Goal: Task Accomplishment & Management: Manage account settings

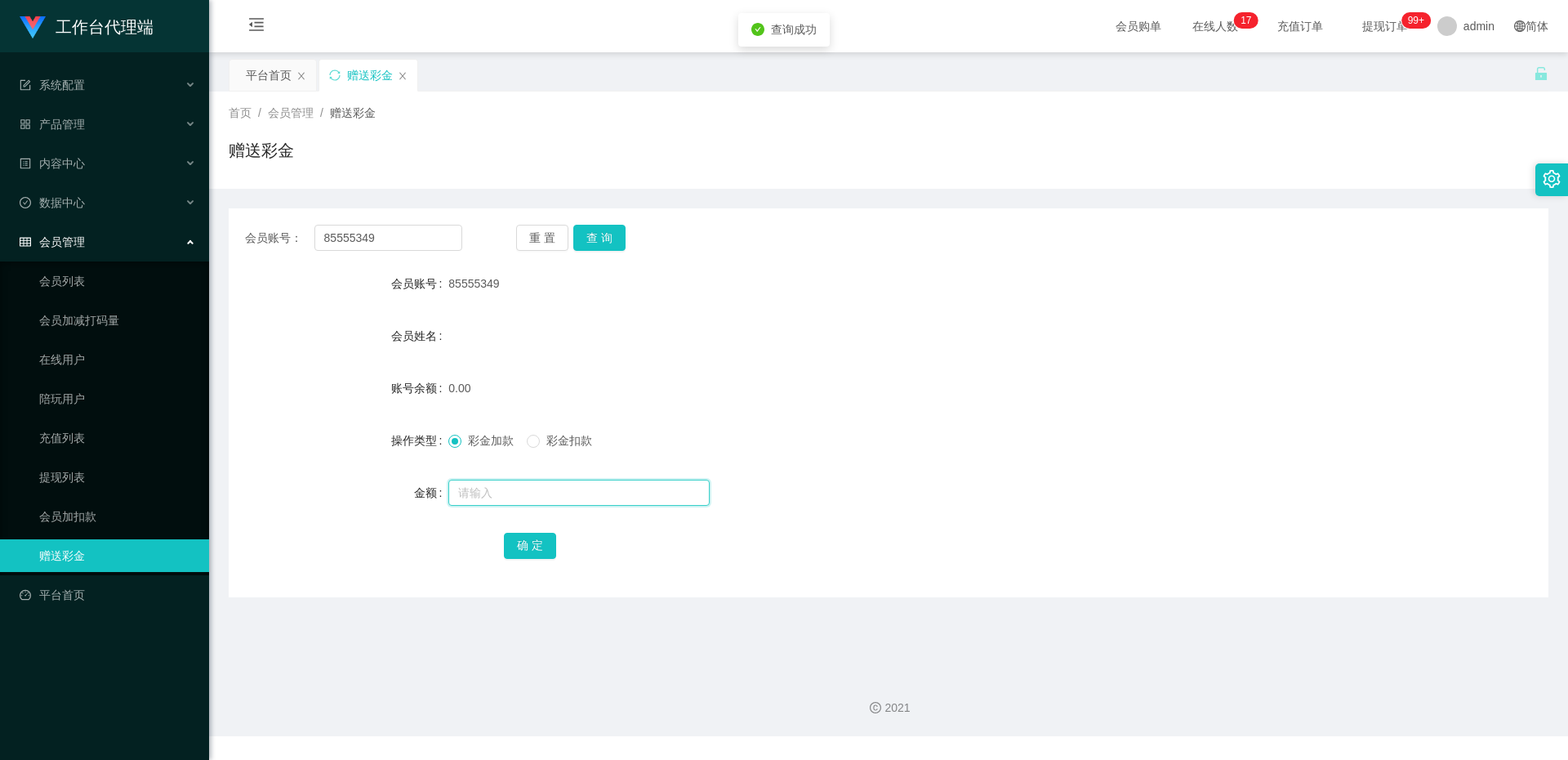
click at [572, 486] on input "text" at bounding box center [579, 492] width 262 height 26
type input "500"
click at [536, 554] on button "确 定" at bounding box center [529, 545] width 53 height 26
click at [508, 491] on input "text" at bounding box center [579, 492] width 262 height 26
type input "200"
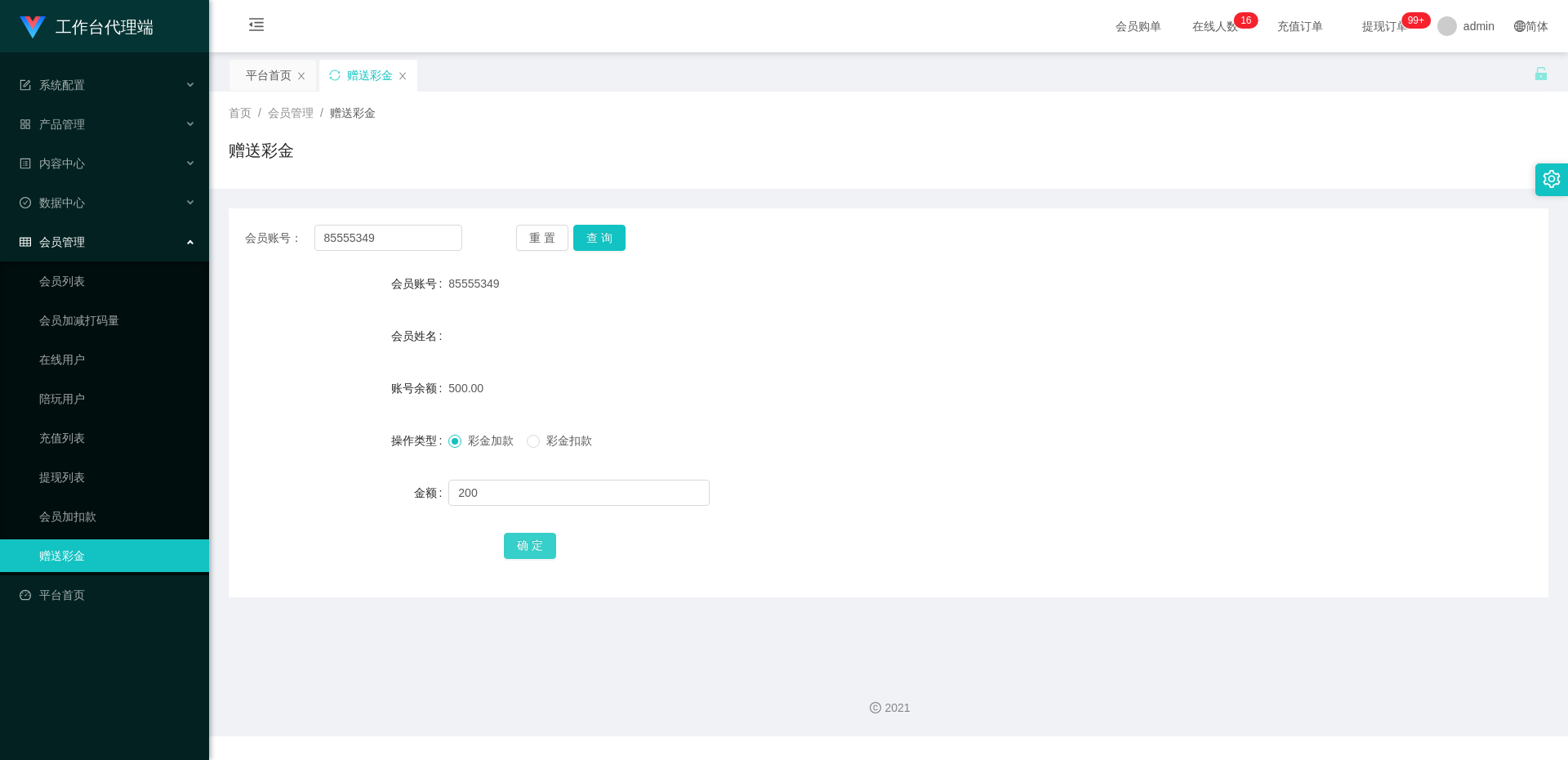
click at [520, 545] on button "确 定" at bounding box center [529, 545] width 53 height 26
click at [538, 432] on label "彩金扣款" at bounding box center [562, 441] width 72 height 17
click at [541, 496] on input "text" at bounding box center [579, 492] width 262 height 26
type input "200"
drag, startPoint x: 518, startPoint y: 535, endPoint x: 548, endPoint y: 522, distance: 32.7
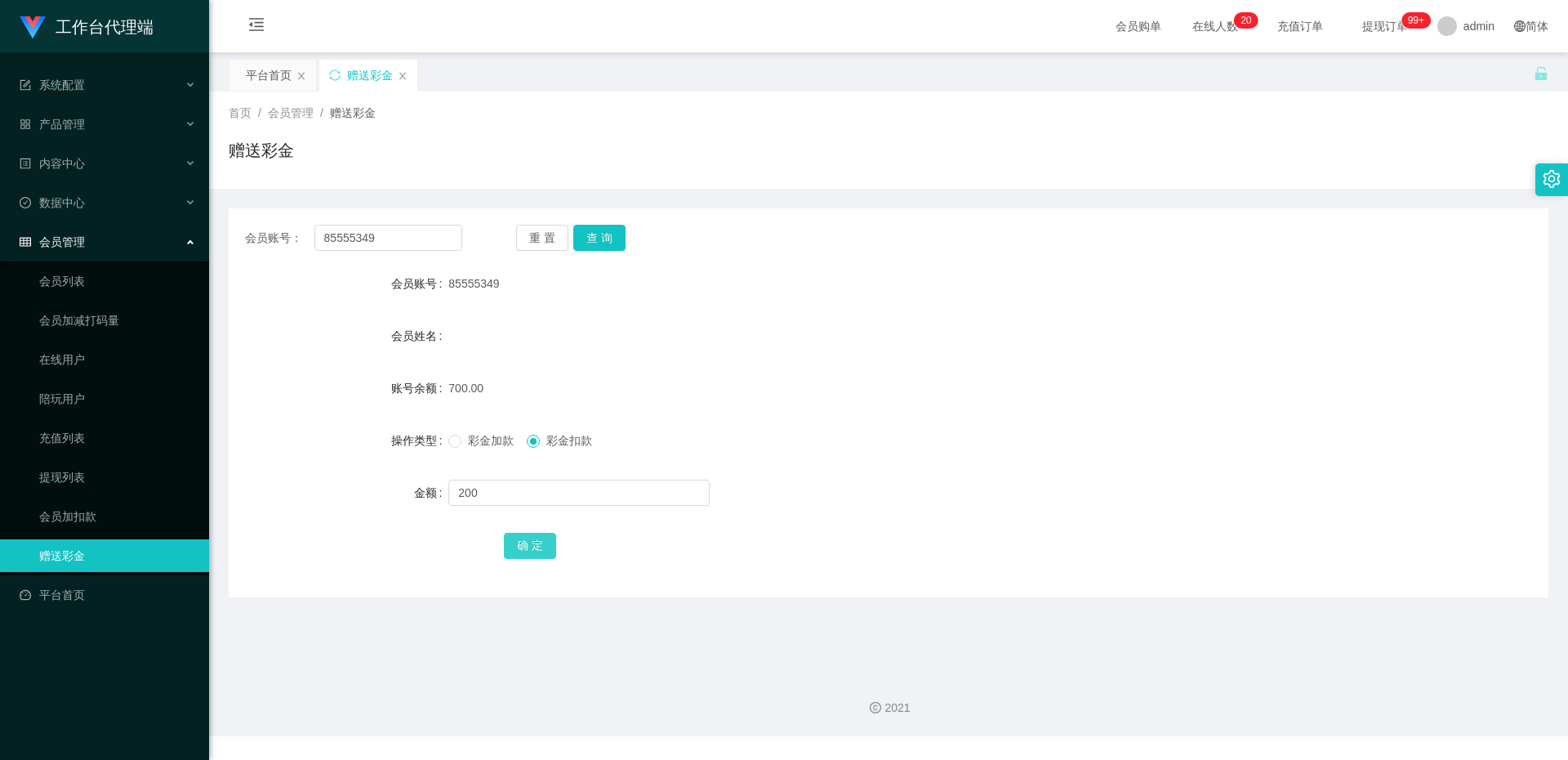
click at [532, 532] on div "确 定" at bounding box center [889, 545] width 770 height 33
click at [548, 522] on form "会员账号 85555349 会员姓名 账号余额 700.00 操作类型 彩金加款 彩金扣款 金额 200 确 定" at bounding box center [888, 415] width 1320 height 294
click at [530, 554] on button "确 定" at bounding box center [529, 545] width 53 height 26
click at [509, 497] on input "text" at bounding box center [579, 492] width 262 height 26
type input "200"
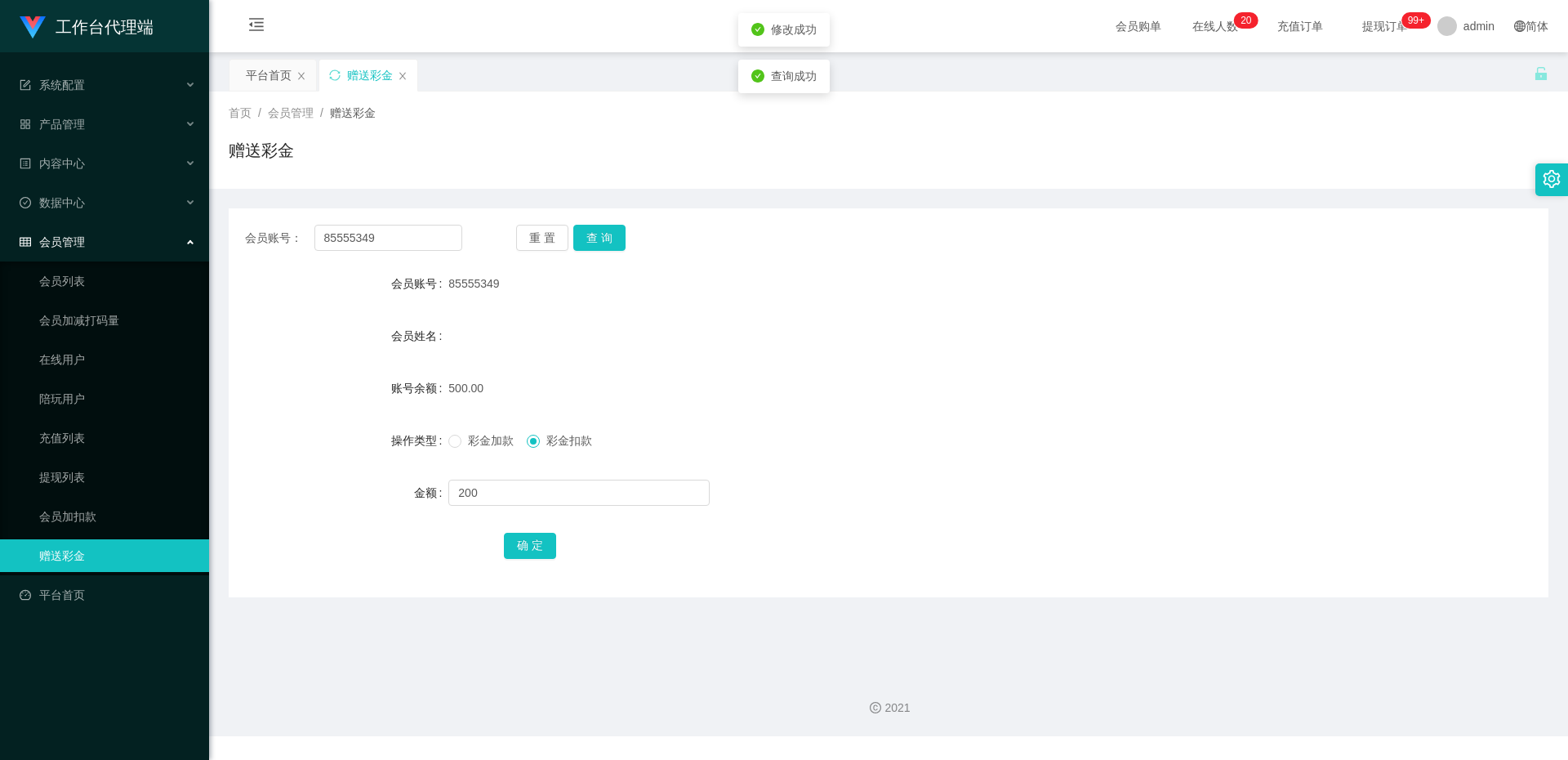
click at [444, 437] on label "操作类型" at bounding box center [419, 441] width 57 height 13
click at [540, 550] on button "确 定" at bounding box center [529, 545] width 53 height 26
click at [588, 494] on input "text" at bounding box center [579, 492] width 262 height 26
click at [97, 280] on link "会员列表" at bounding box center [118, 281] width 157 height 33
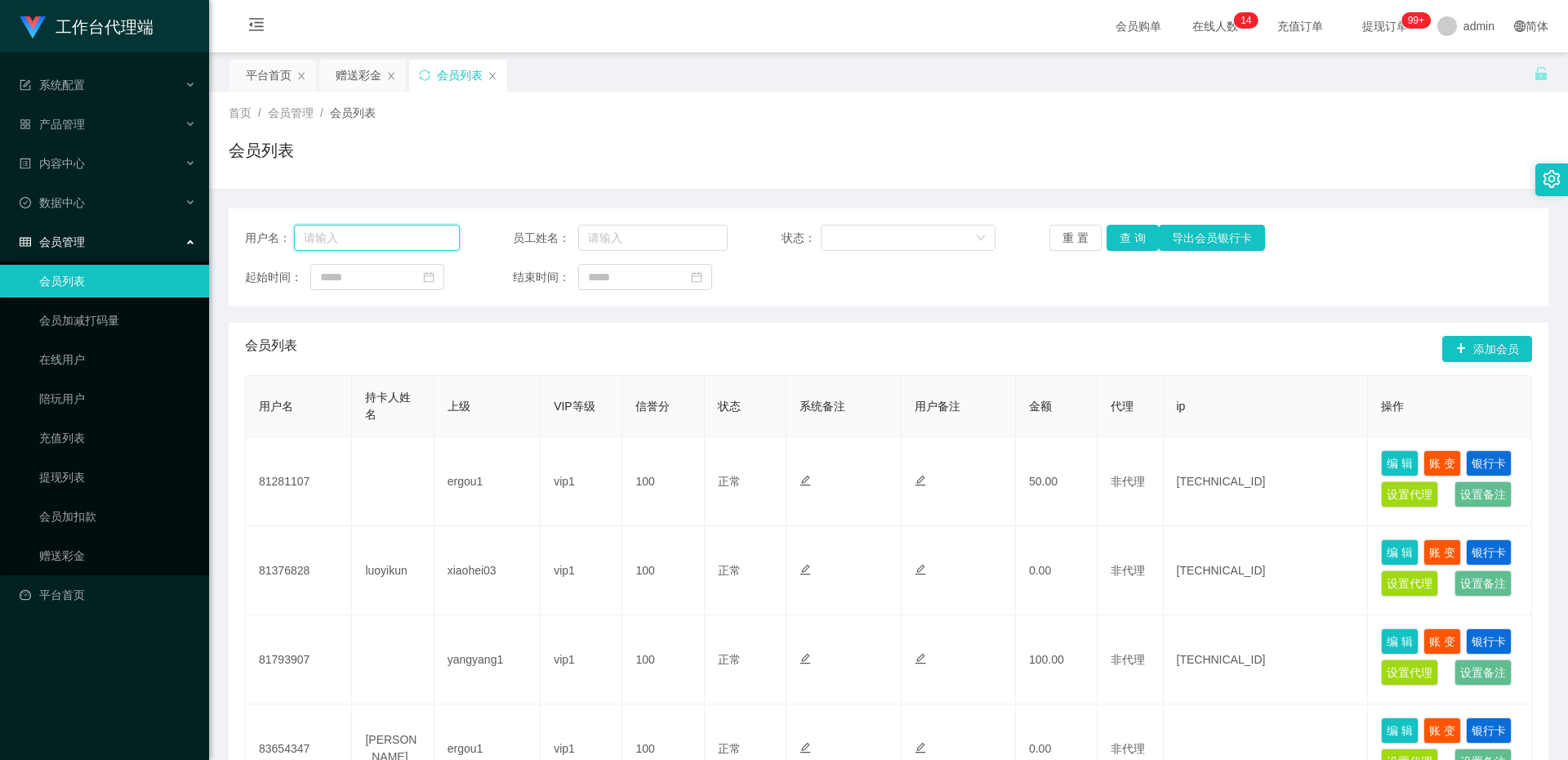
click at [353, 243] on input "text" at bounding box center [377, 237] width 166 height 26
paste input "It's not that we won't help; it's just company policy."
click at [449, 244] on input "It's not that we won't help; it's just company policy." at bounding box center [377, 237] width 166 height 26
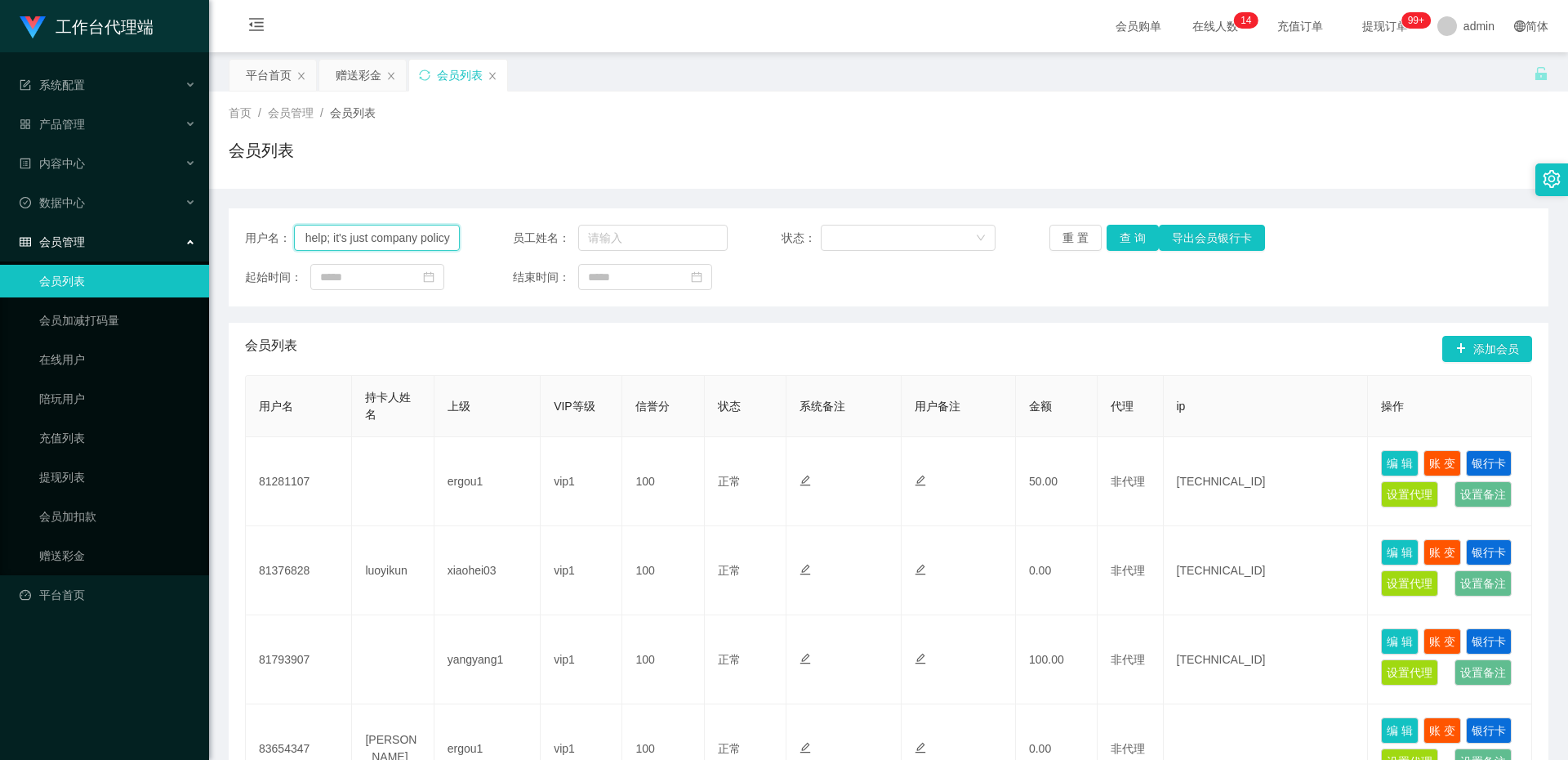
scroll to position [0, 110]
type input "I"
click at [74, 544] on link "赠送彩金" at bounding box center [118, 555] width 157 height 33
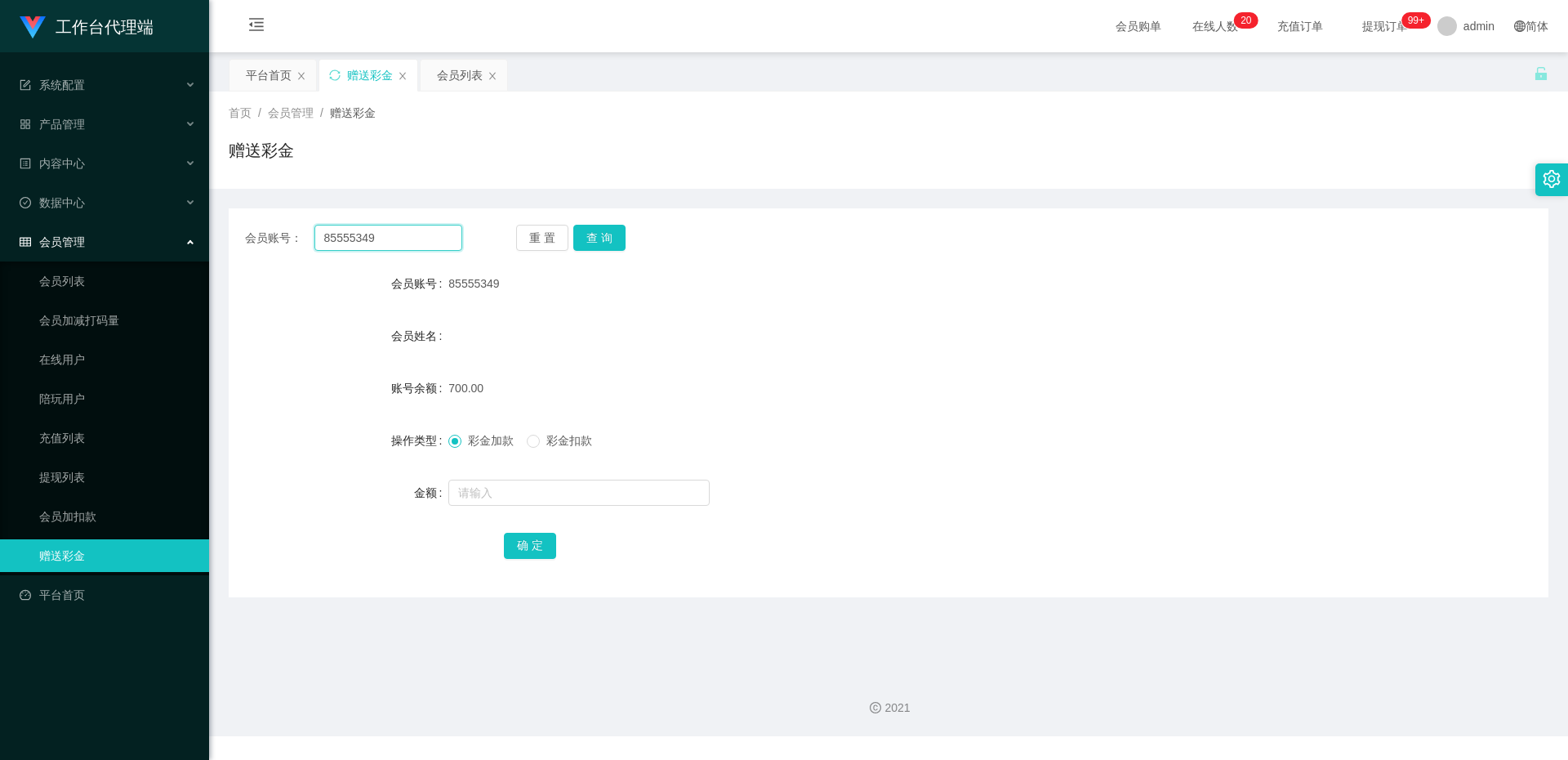
click at [397, 244] on input "85555349" at bounding box center [388, 237] width 148 height 26
click at [398, 243] on input "85555349" at bounding box center [388, 237] width 148 height 26
click at [105, 275] on link "会员列表" at bounding box center [118, 281] width 157 height 33
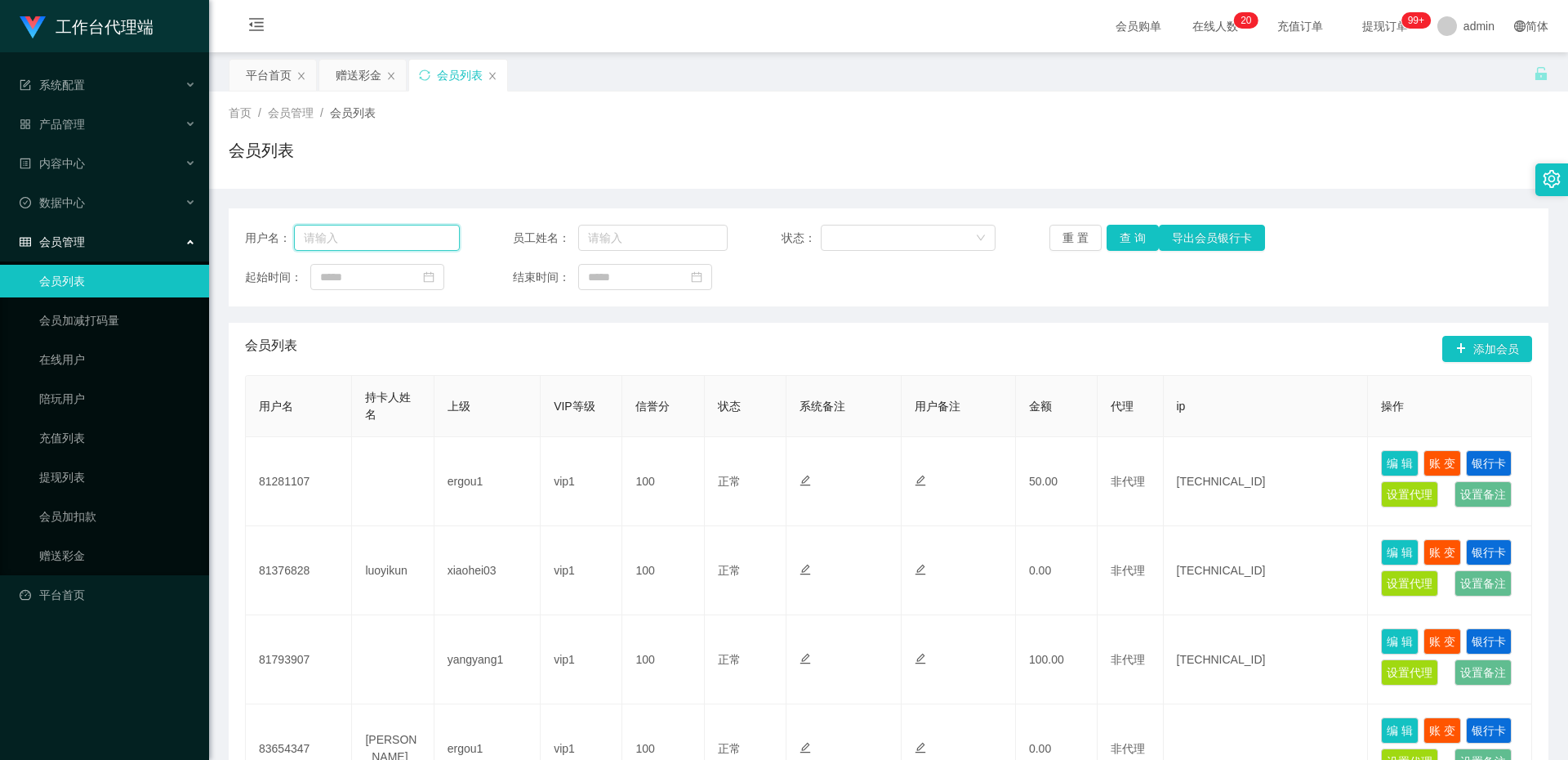
click at [397, 239] on input "text" at bounding box center [377, 237] width 166 height 26
paste input "85555349"
type input "85555349"
click at [1124, 237] on button "查 询" at bounding box center [1132, 237] width 53 height 26
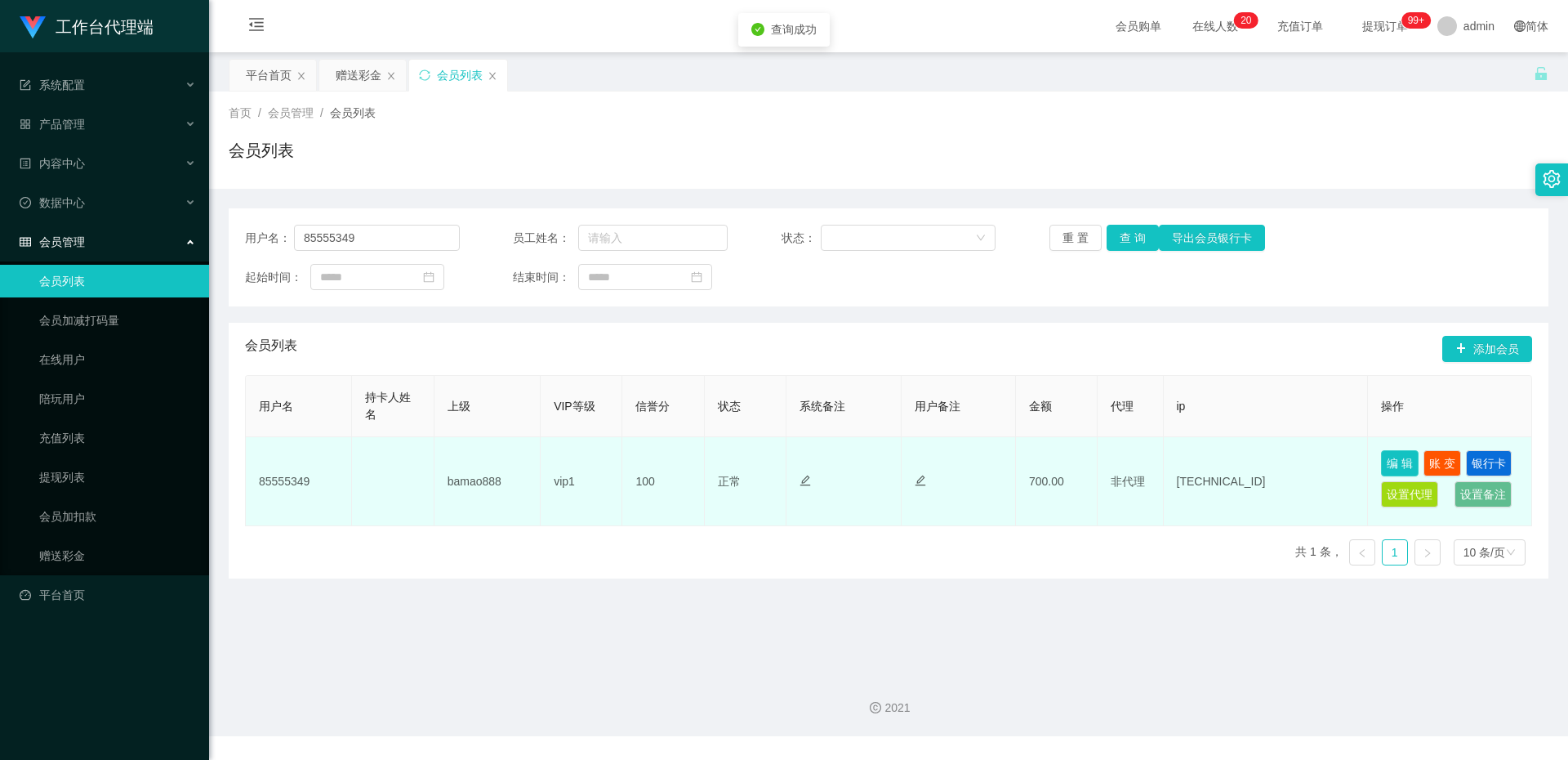
click at [1404, 467] on button "编 辑" at bounding box center [1399, 463] width 37 height 26
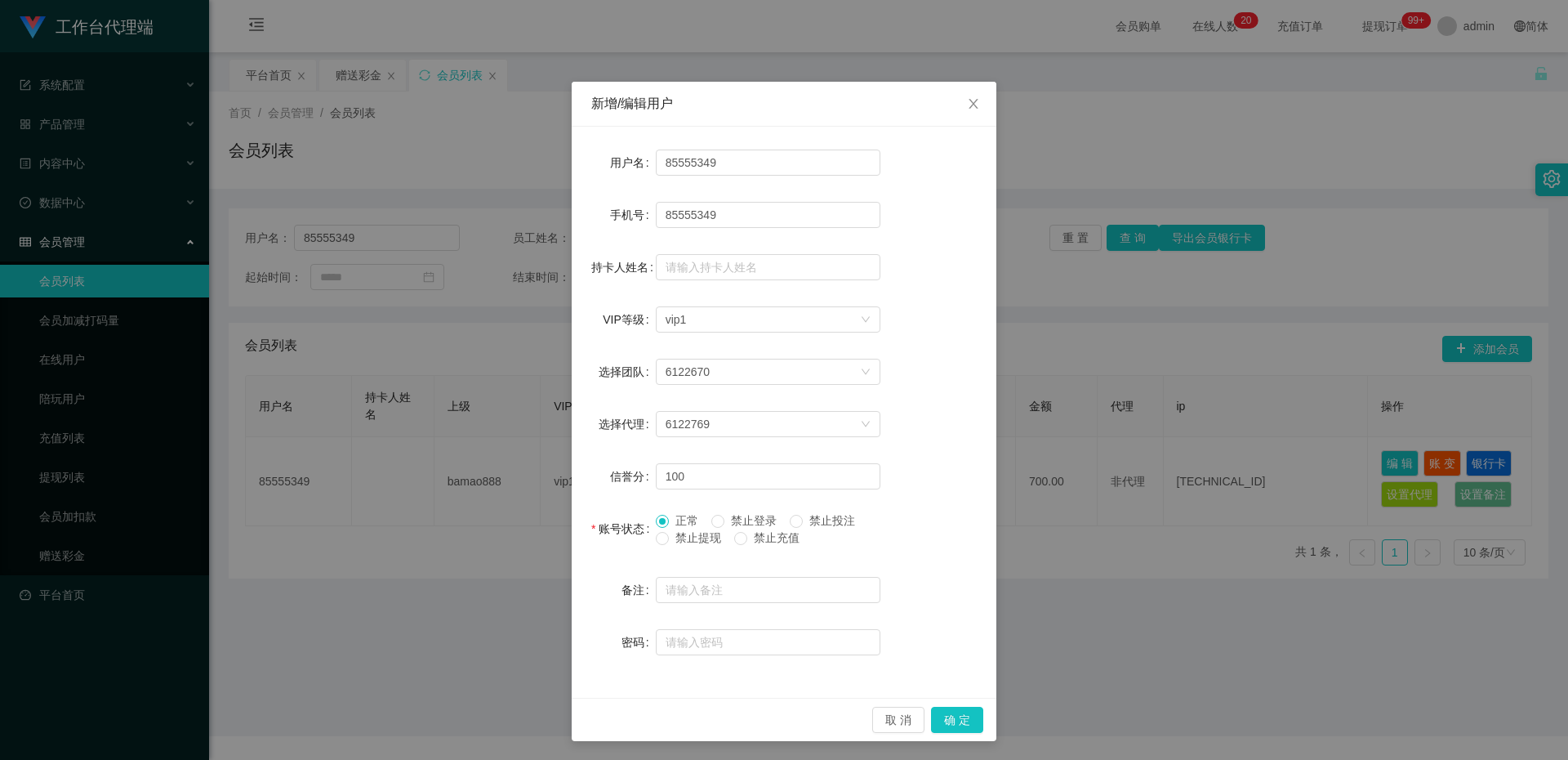
click at [687, 538] on span "禁止提现" at bounding box center [698, 538] width 59 height 13
click at [661, 541] on span at bounding box center [662, 538] width 13 height 13
click at [677, 534] on span "禁止提现" at bounding box center [698, 538] width 59 height 13
click at [720, 522] on span at bounding box center [719, 522] width 13 height 13
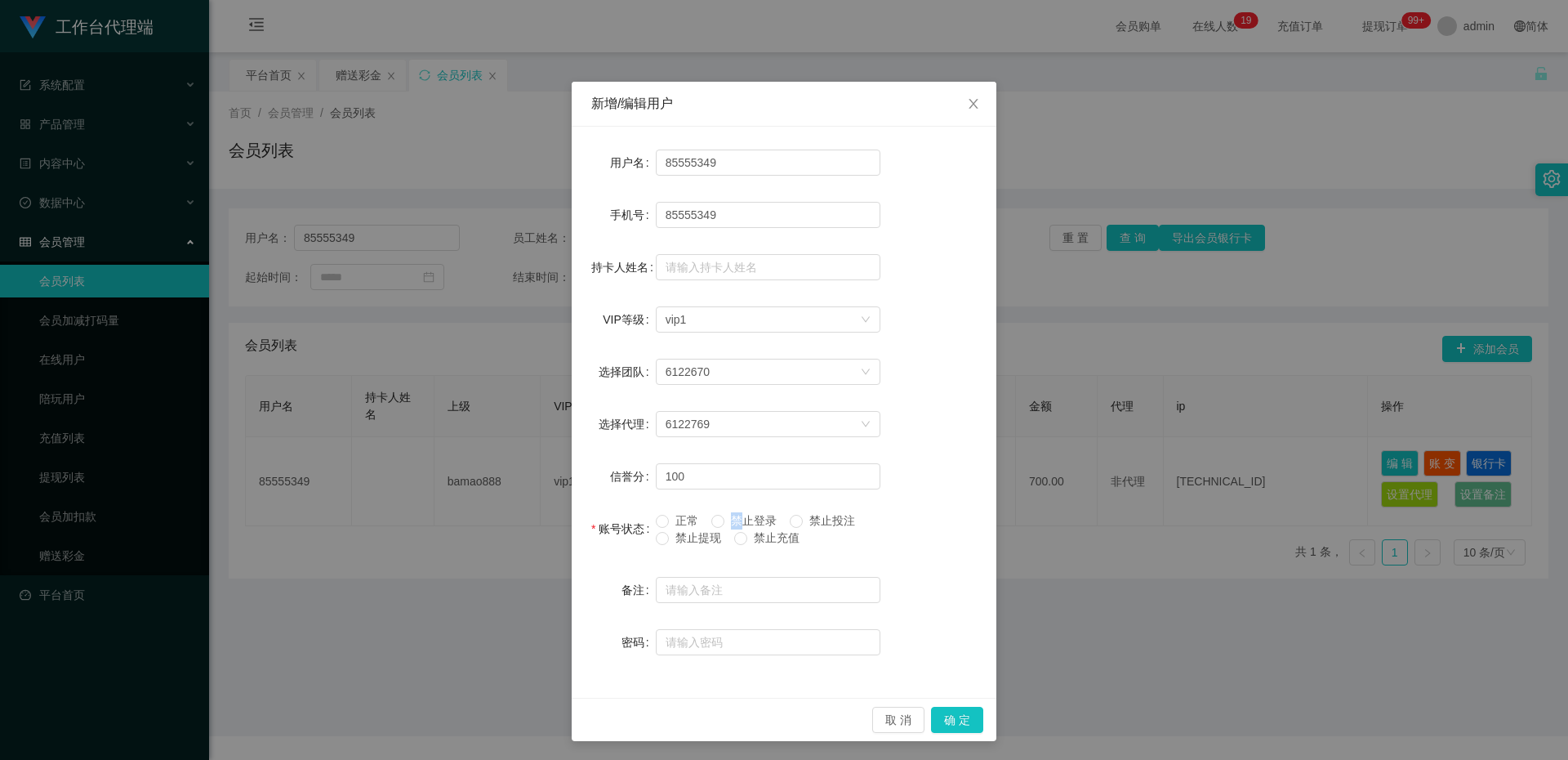
drag, startPoint x: 720, startPoint y: 522, endPoint x: 726, endPoint y: 532, distance: 11.7
click at [720, 522] on span at bounding box center [719, 522] width 13 height 13
click at [747, 543] on span "禁止充值" at bounding box center [777, 538] width 59 height 13
click at [747, 542] on span "禁止充值" at bounding box center [777, 538] width 59 height 13
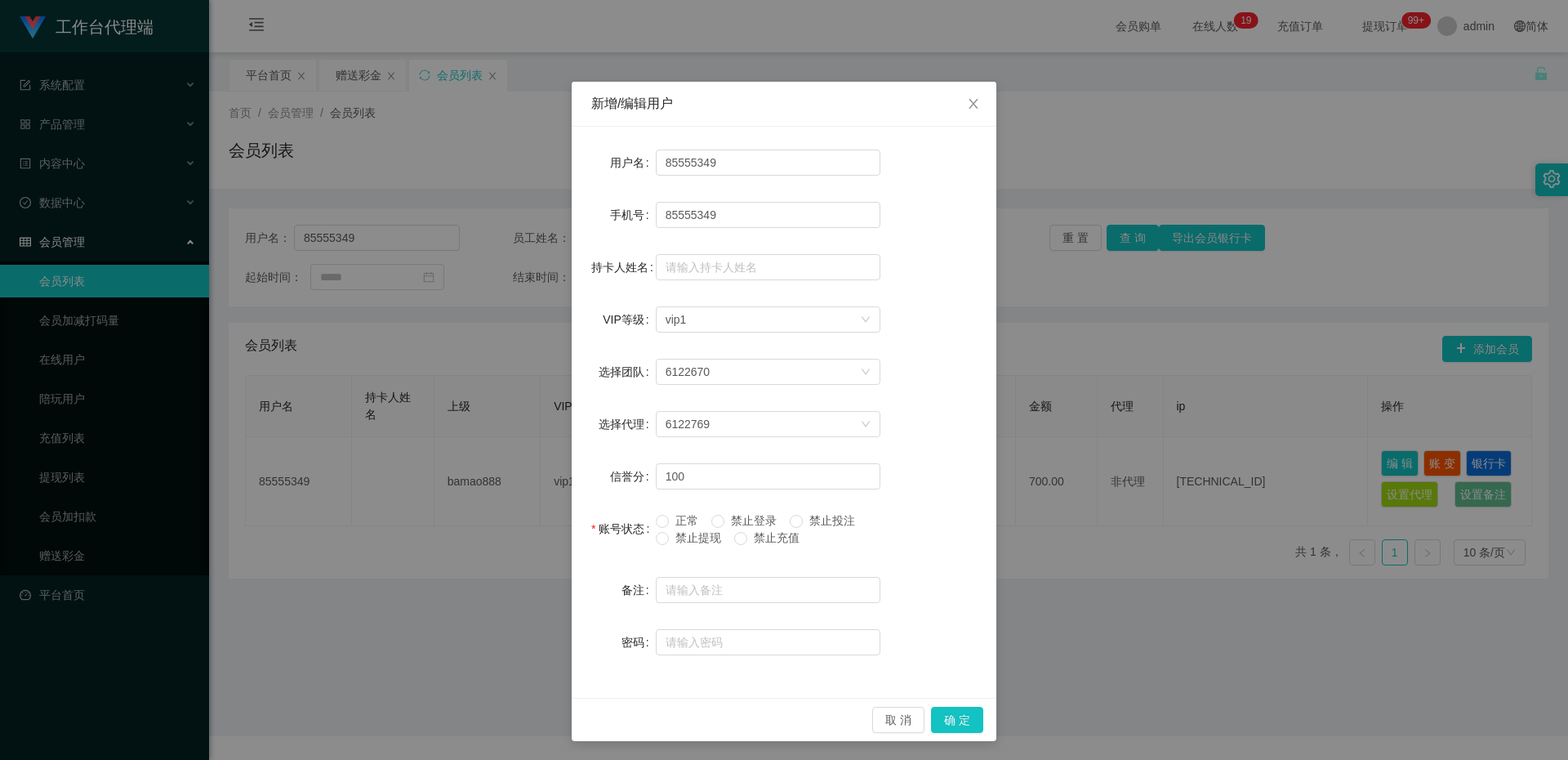
copy span "禁止充值"
click at [747, 542] on span "禁止充值" at bounding box center [777, 538] width 59 height 13
click at [741, 542] on span at bounding box center [741, 538] width 13 height 13
click at [817, 523] on span "禁止投注" at bounding box center [832, 521] width 59 height 13
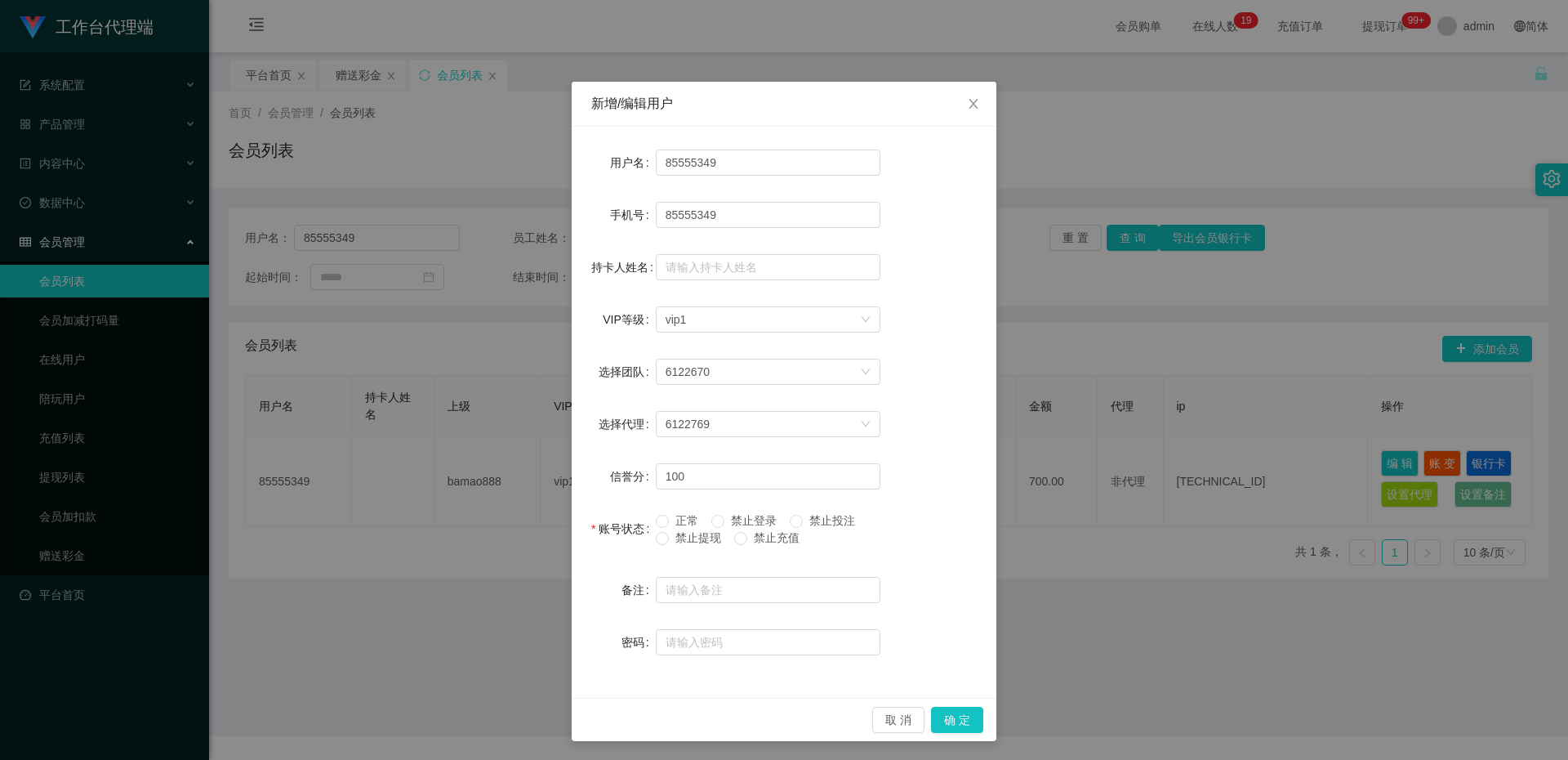
click at [672, 541] on span "禁止提现" at bounding box center [698, 538] width 59 height 13
click at [655, 544] on span at bounding box center [662, 538] width 13 height 13
click at [936, 723] on button "确 定" at bounding box center [956, 719] width 53 height 26
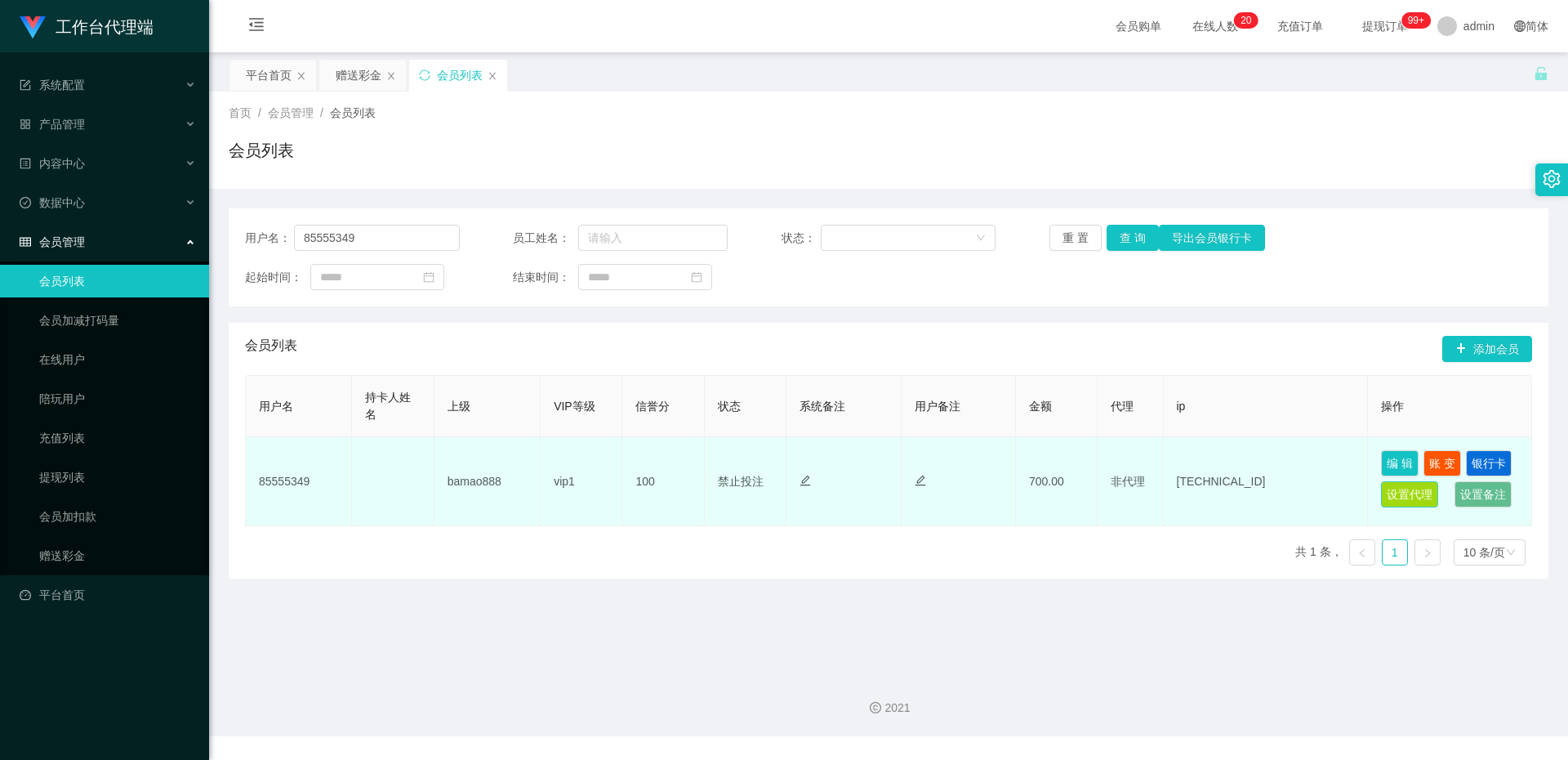
click at [1415, 494] on button "设置代理" at bounding box center [1409, 493] width 57 height 26
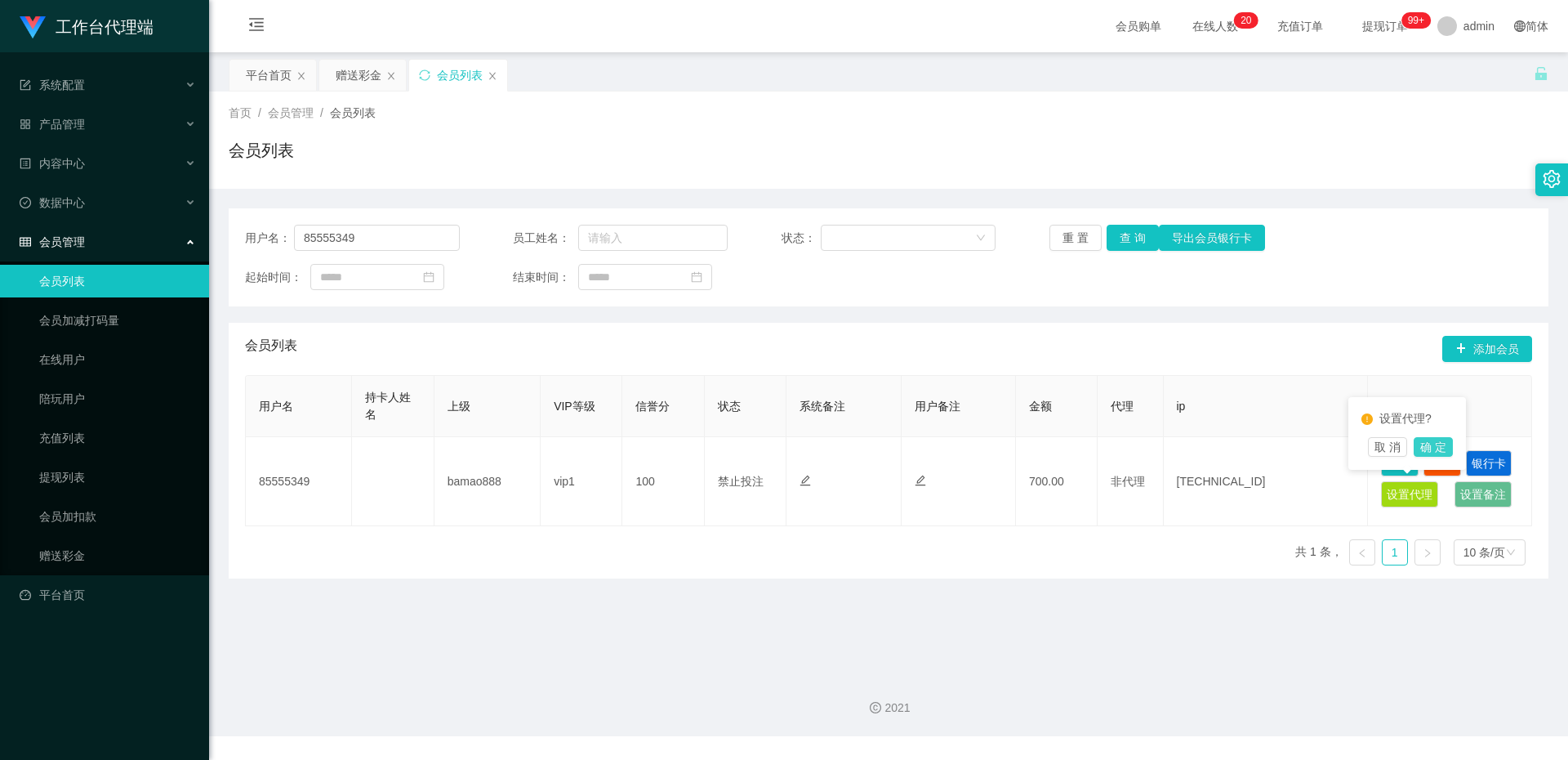
click at [1440, 446] on button "确 定" at bounding box center [1433, 446] width 39 height 20
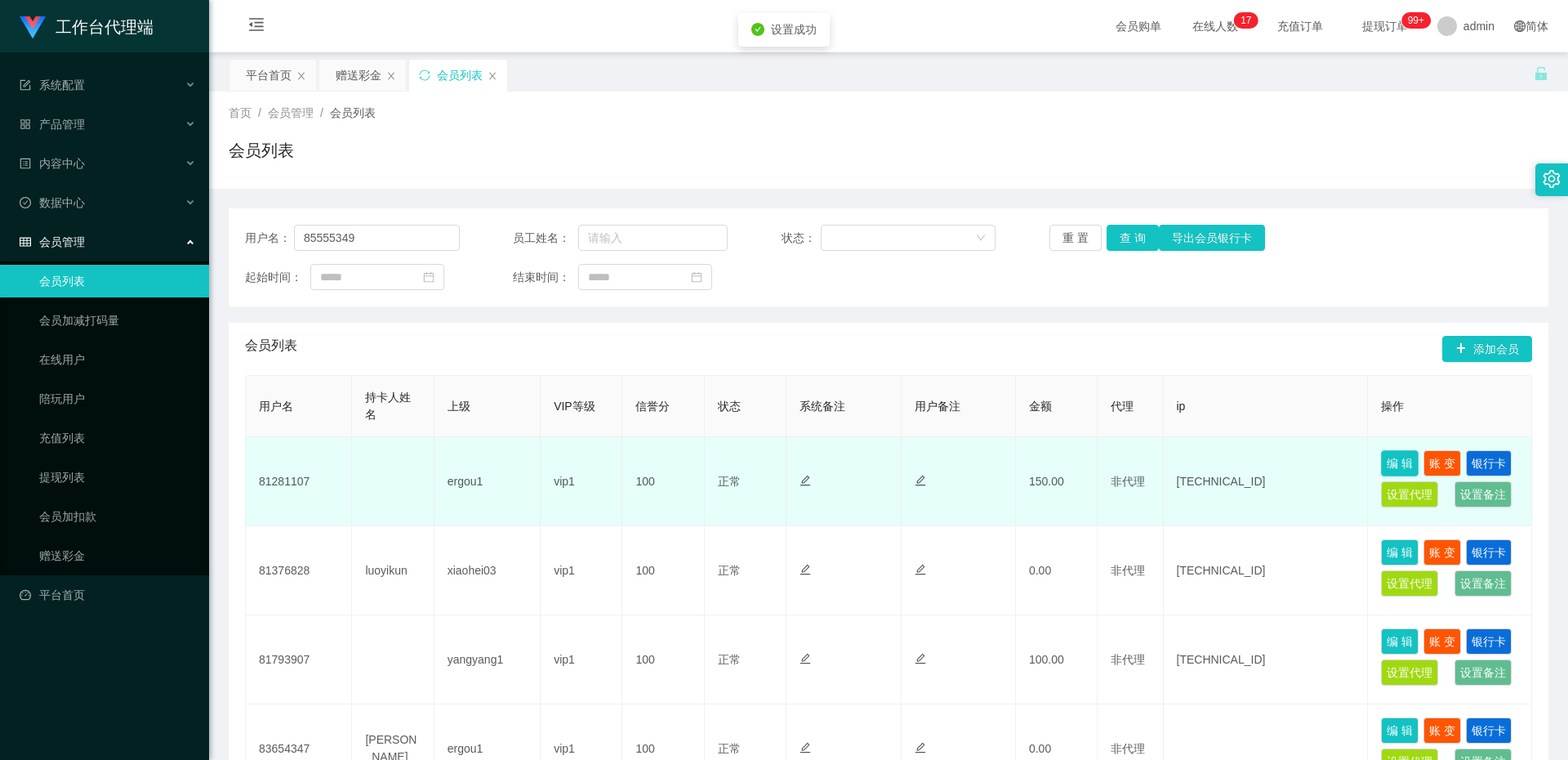
click at [1402, 471] on button "编 辑" at bounding box center [1399, 463] width 37 height 26
type input "81281107"
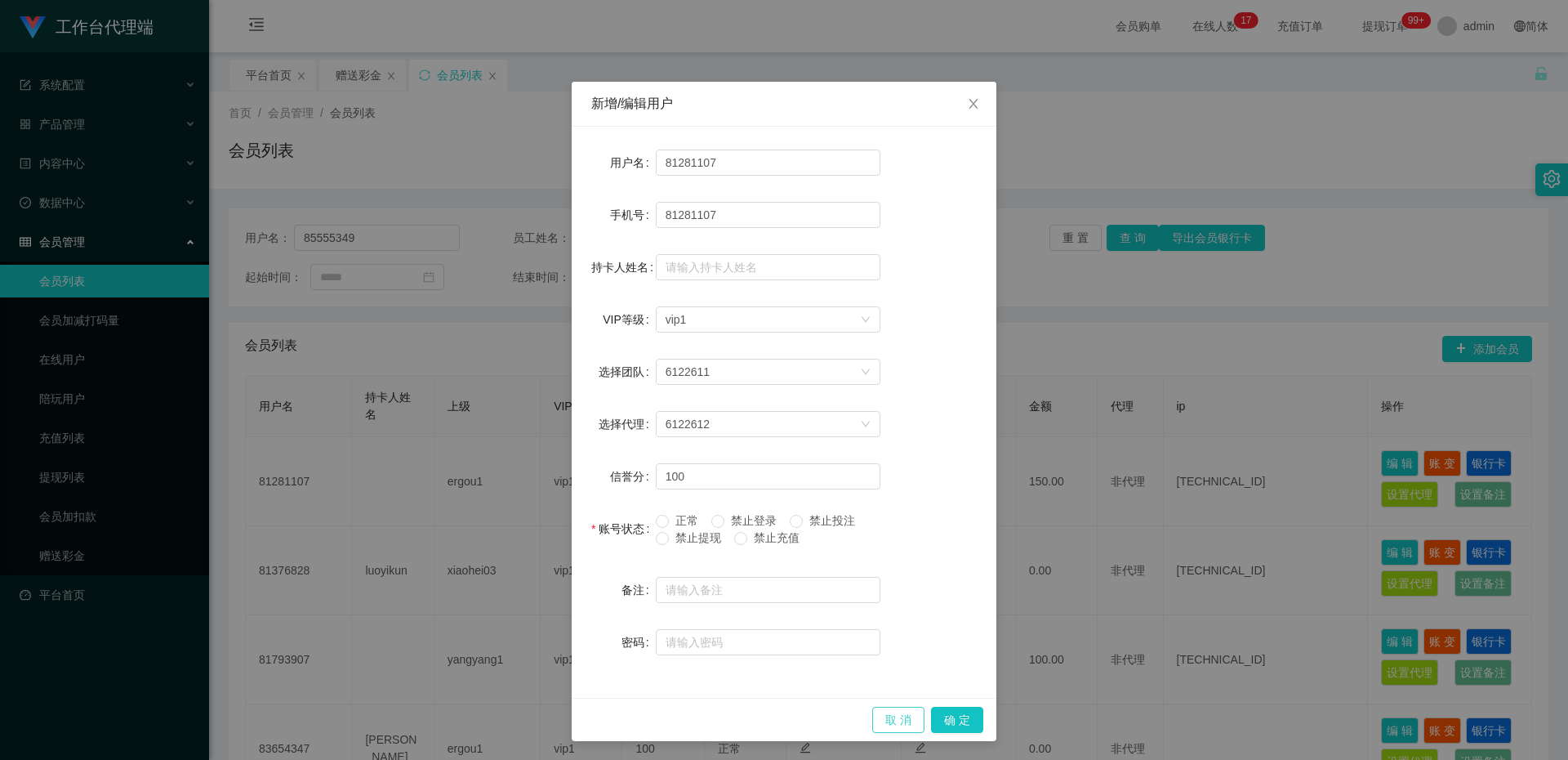
click at [897, 719] on button "取 消" at bounding box center [898, 719] width 53 height 26
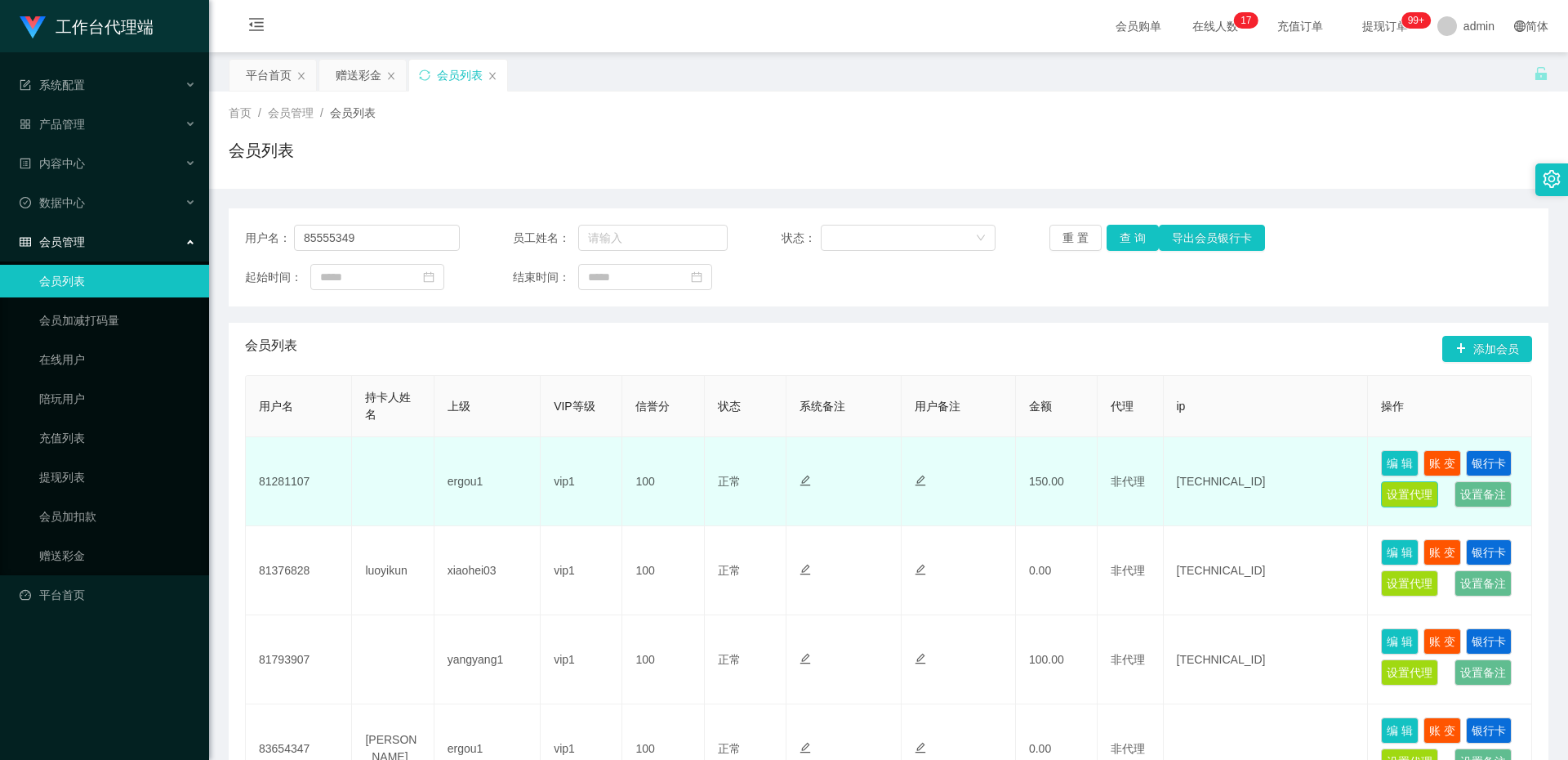
click at [1396, 498] on button "设置代理" at bounding box center [1409, 493] width 57 height 26
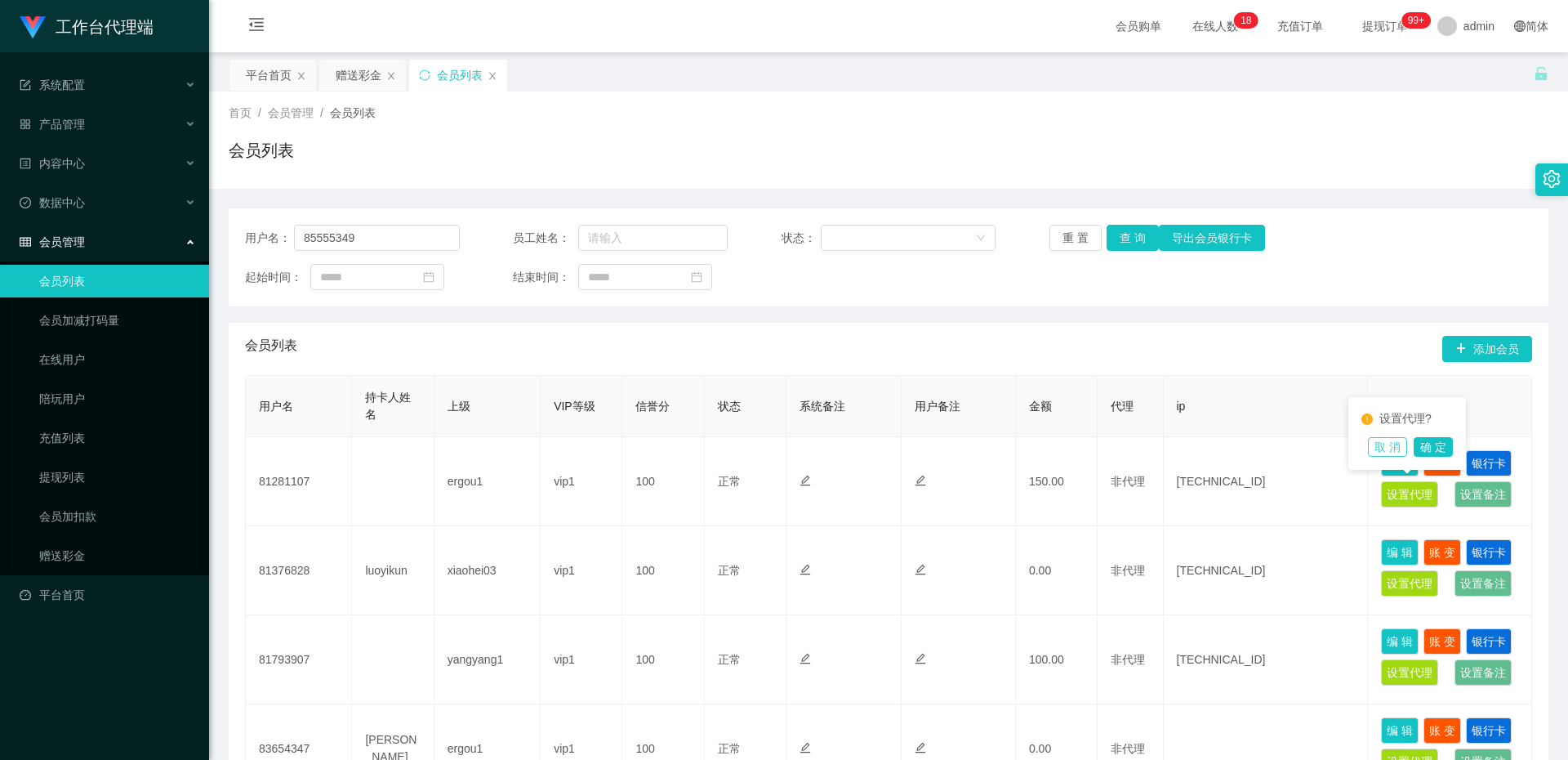
click at [1369, 450] on button "取 消" at bounding box center [1387, 446] width 39 height 20
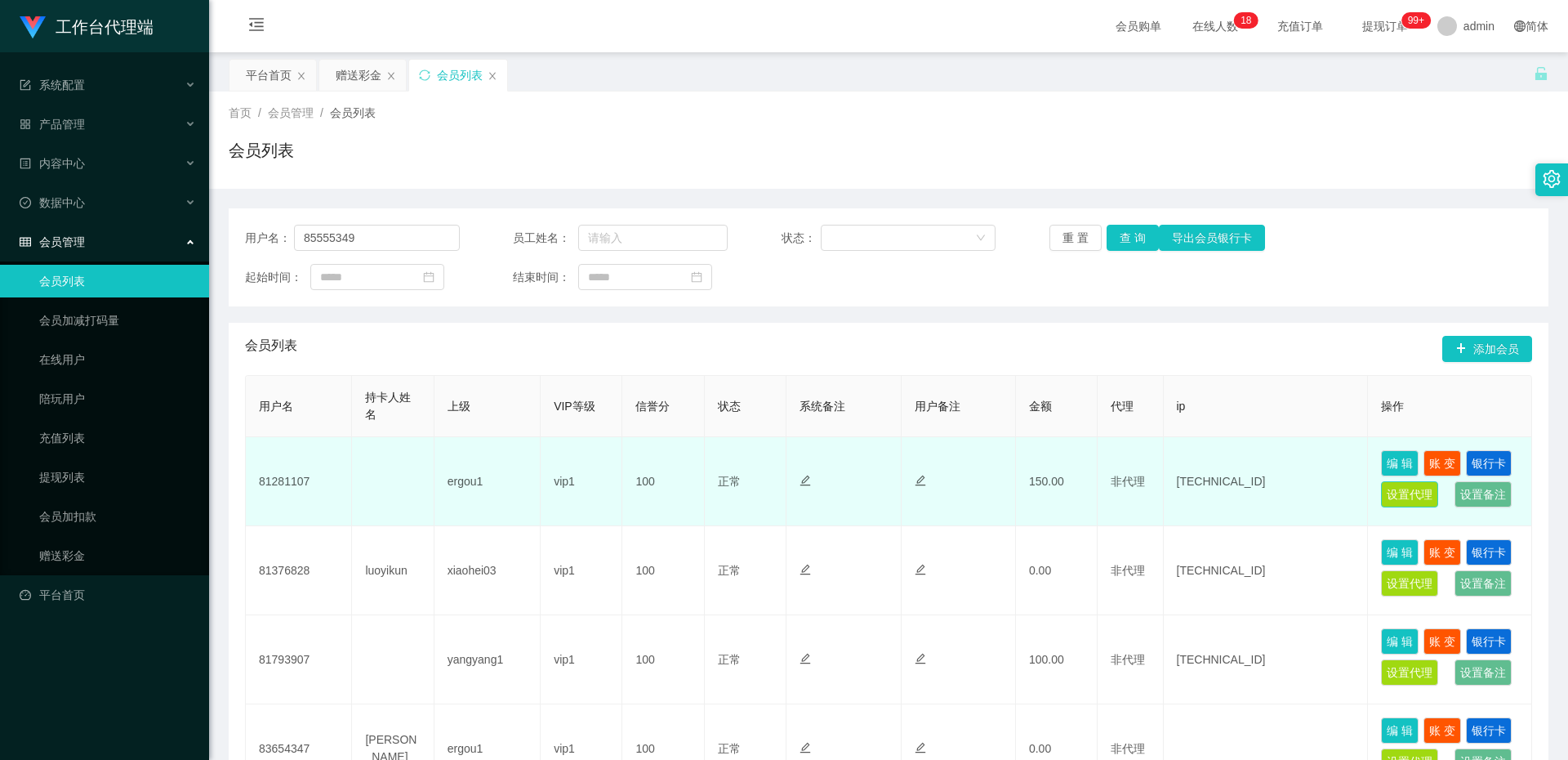
click at [1392, 489] on button "设置代理" at bounding box center [1409, 493] width 57 height 26
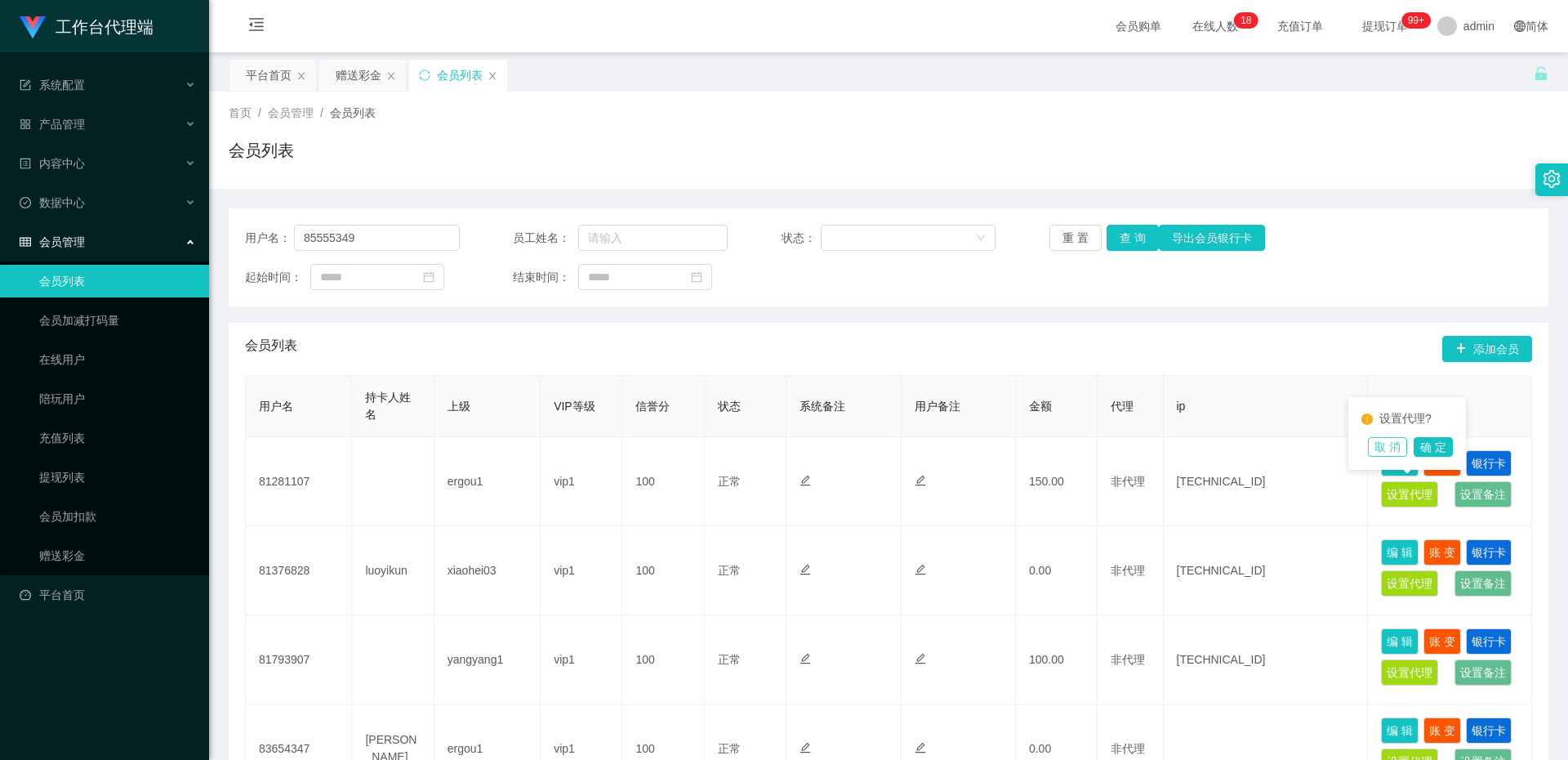
click at [1394, 452] on button "取 消" at bounding box center [1387, 446] width 39 height 20
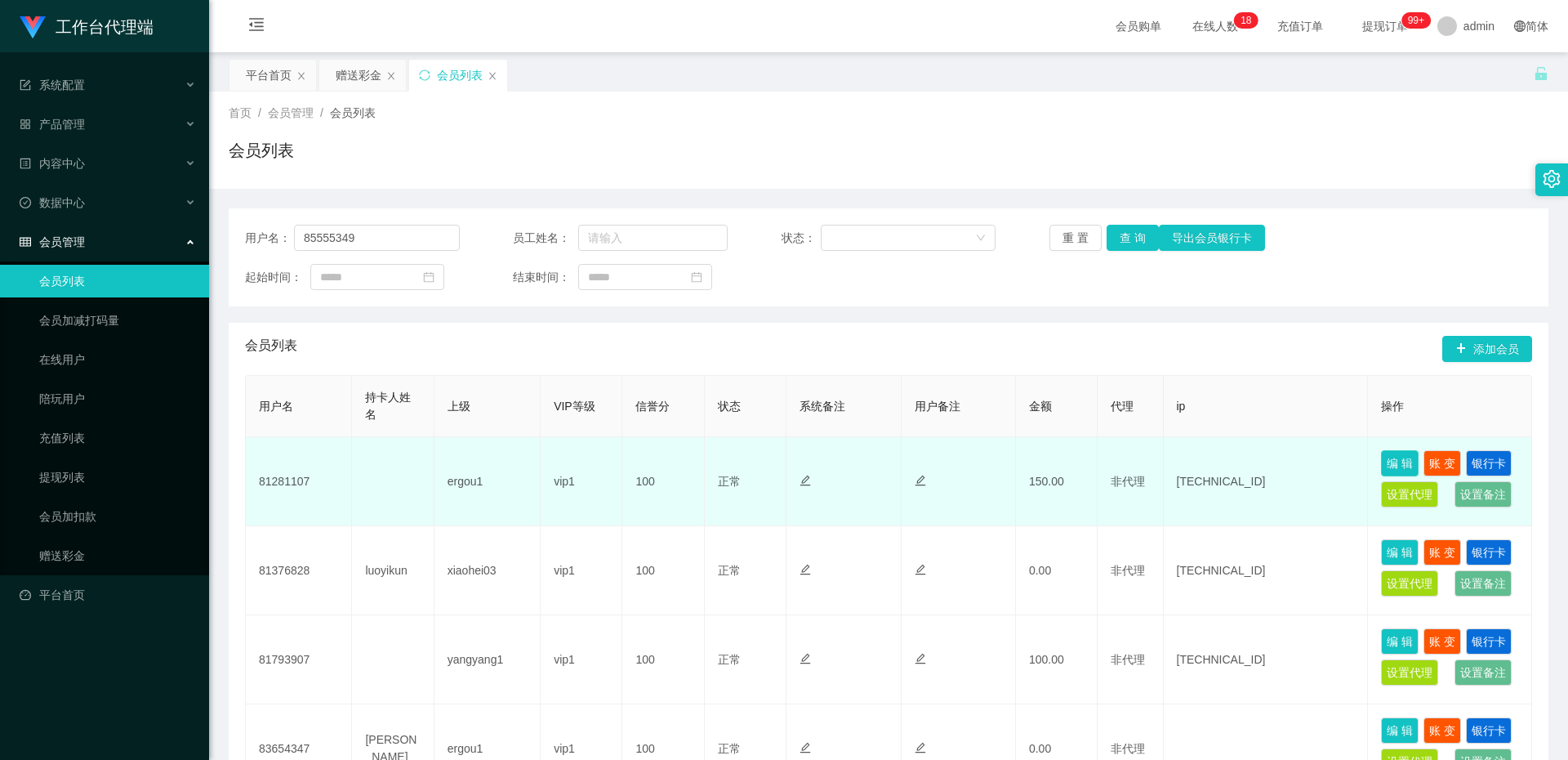
click at [1399, 467] on button "编 辑" at bounding box center [1399, 463] width 37 height 26
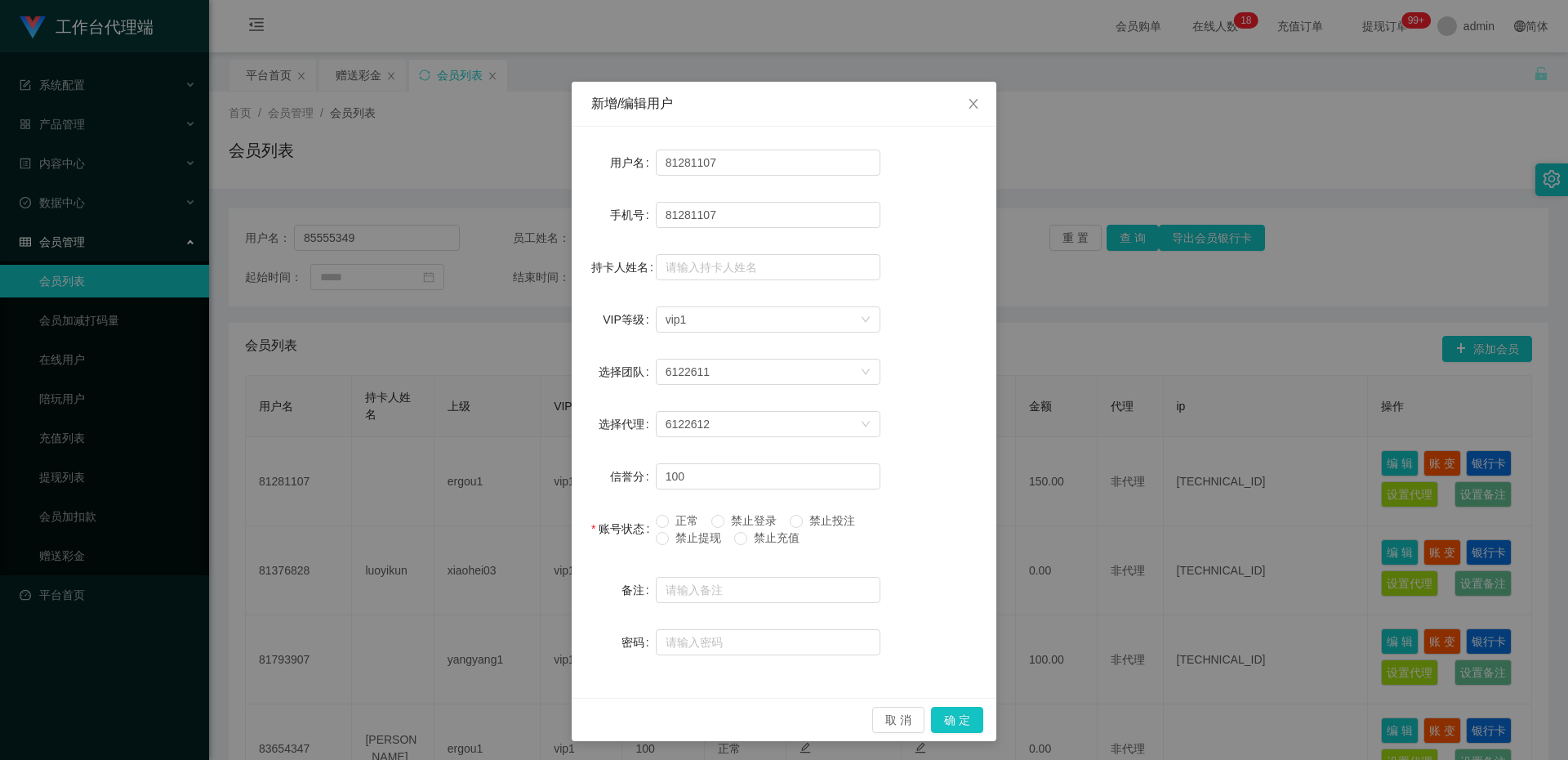
click at [669, 538] on span "禁止提现" at bounding box center [698, 538] width 59 height 13
click at [950, 723] on button "确 定" at bounding box center [956, 719] width 53 height 26
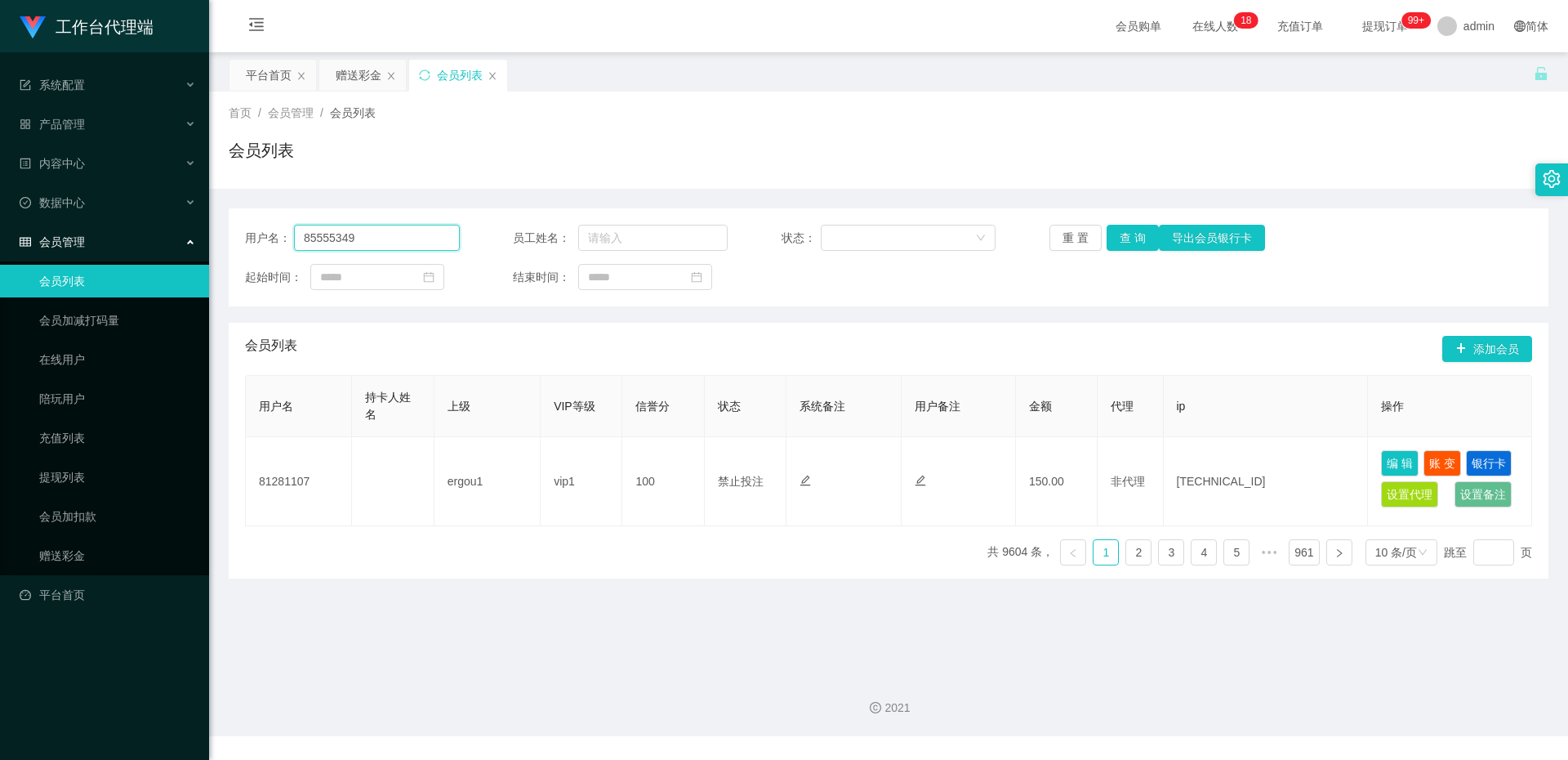
drag, startPoint x: 424, startPoint y: 240, endPoint x: 216, endPoint y: 214, distance: 209.6
click at [216, 214] on main "关闭左侧 关闭右侧 关闭其它 刷新页面 平台首页 赠送彩金 会员列表 首页 / 会员管理 / 会员列表 / 会员列表 用户名： 85555349 员工姓名： …" at bounding box center [889, 357] width 1359 height 608
